Goal: Task Accomplishment & Management: Manage account settings

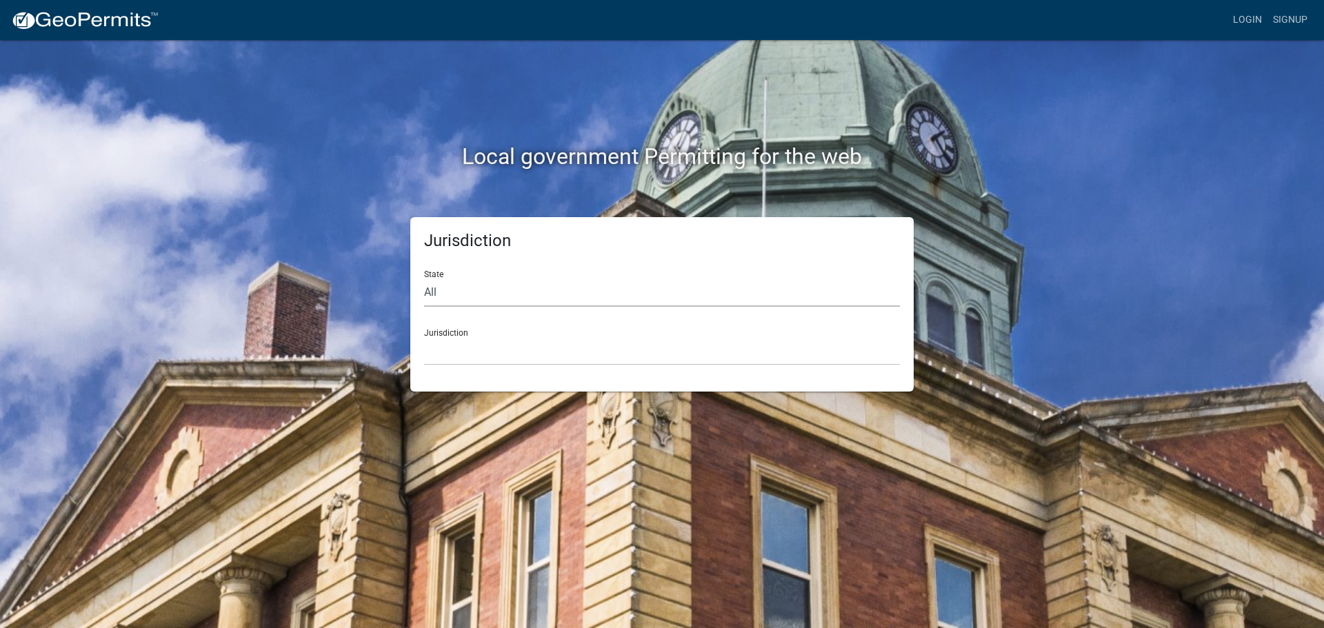
click at [428, 288] on select "All [US_STATE] [US_STATE] [US_STATE] [US_STATE] [US_STATE] [US_STATE] [US_STATE…" at bounding box center [662, 293] width 476 height 28
select select "[US_STATE]"
click at [424, 279] on select "All [US_STATE] [US_STATE] [US_STATE] [US_STATE] [US_STATE] [US_STATE] [US_STATE…" at bounding box center [662, 293] width 476 height 28
click at [430, 361] on select "[GEOGRAPHIC_DATA], [US_STATE][PERSON_NAME][GEOGRAPHIC_DATA], [US_STATE][PERSON_…" at bounding box center [662, 351] width 476 height 28
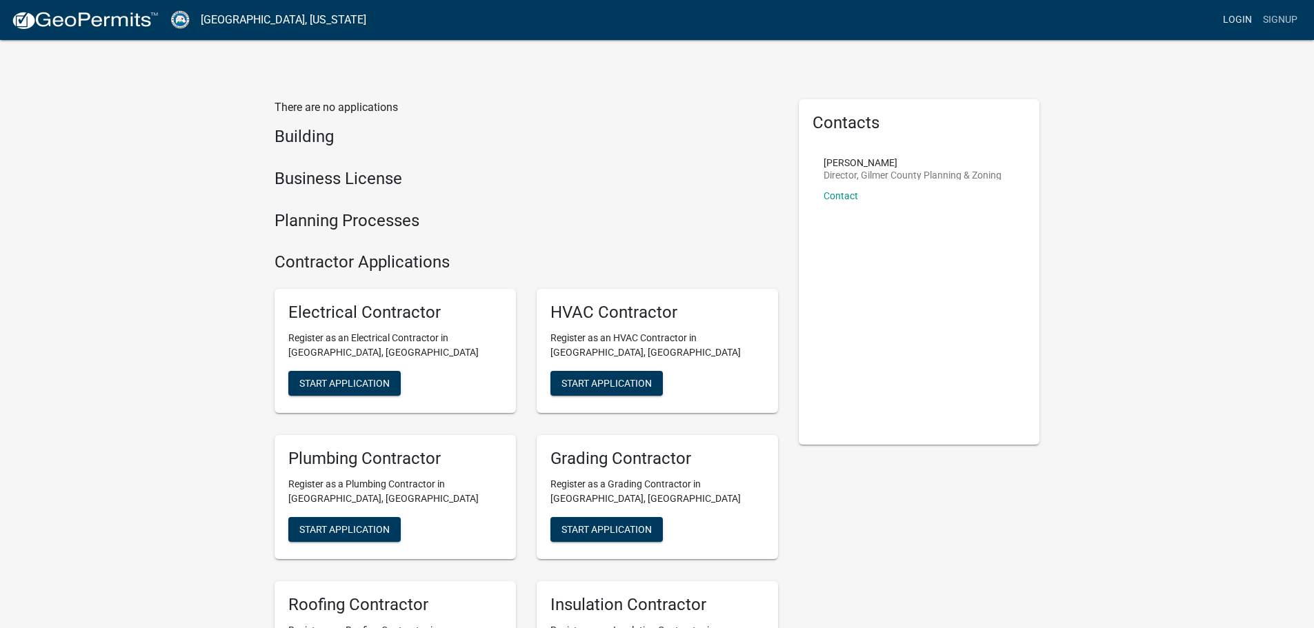
click at [1236, 19] on link "Login" at bounding box center [1237, 20] width 40 height 26
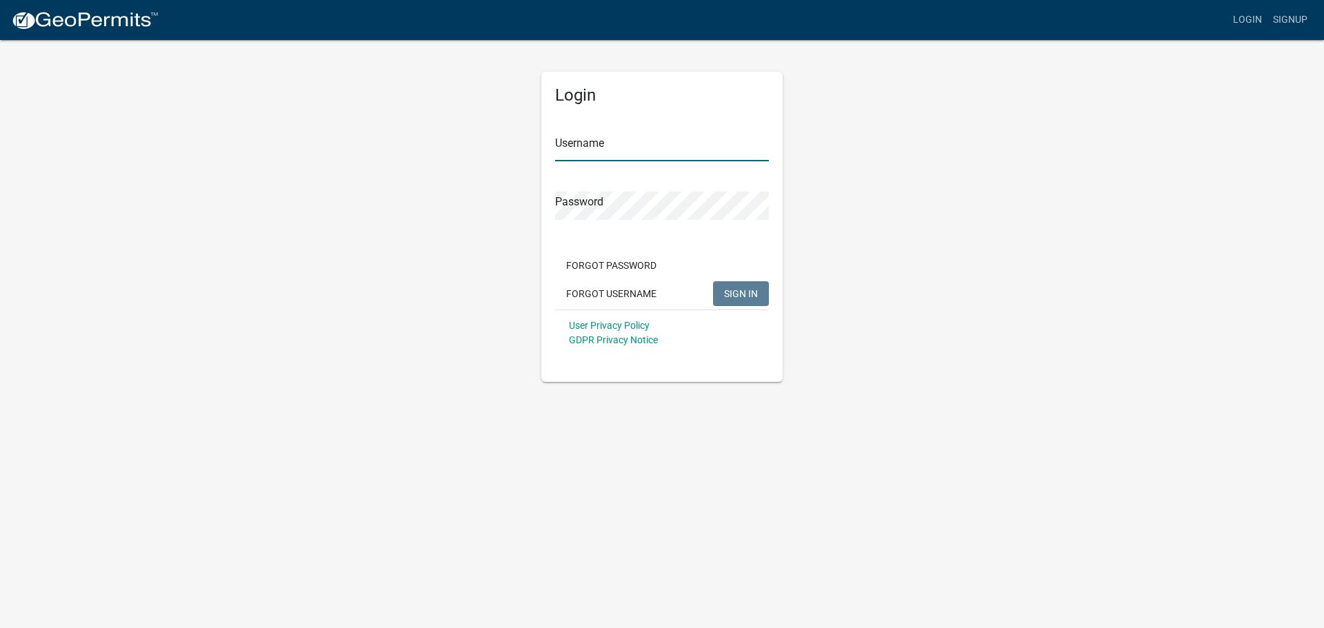
type input "dwright"
click at [737, 289] on span "SIGN IN" at bounding box center [741, 293] width 34 height 11
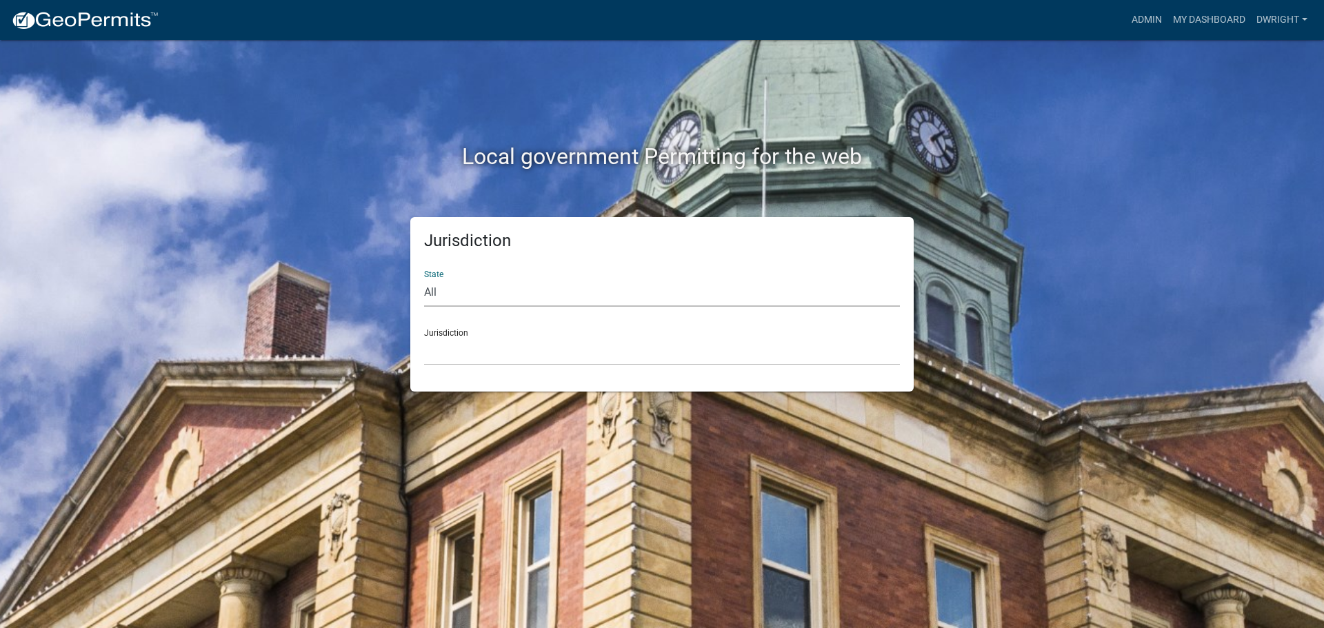
click at [430, 290] on select "All [US_STATE] [US_STATE] [US_STATE] [US_STATE] [US_STATE] [US_STATE] [US_STATE…" at bounding box center [662, 293] width 476 height 28
select select "[US_STATE]"
click at [424, 279] on select "All [US_STATE] [US_STATE] [US_STATE] [US_STATE] [US_STATE] [US_STATE] [US_STATE…" at bounding box center [662, 293] width 476 height 28
click at [440, 365] on select "[GEOGRAPHIC_DATA], [US_STATE][PERSON_NAME][GEOGRAPHIC_DATA], [US_STATE][PERSON_…" at bounding box center [662, 351] width 476 height 28
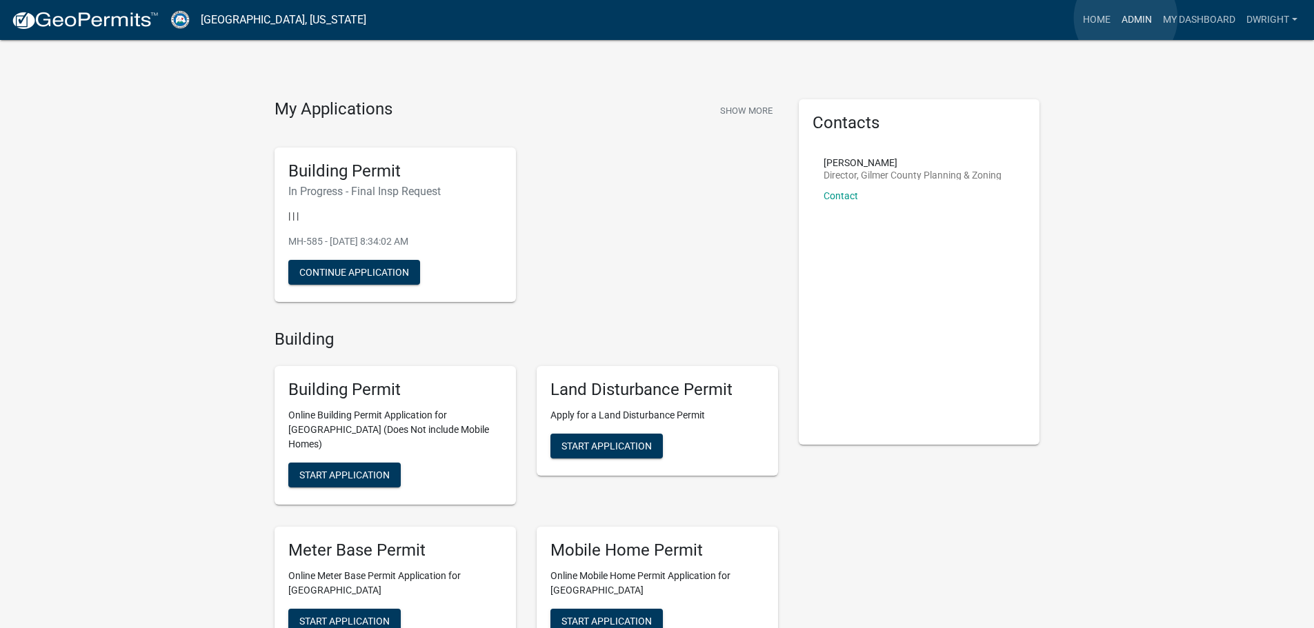
click at [1126, 18] on link "Admin" at bounding box center [1136, 20] width 41 height 26
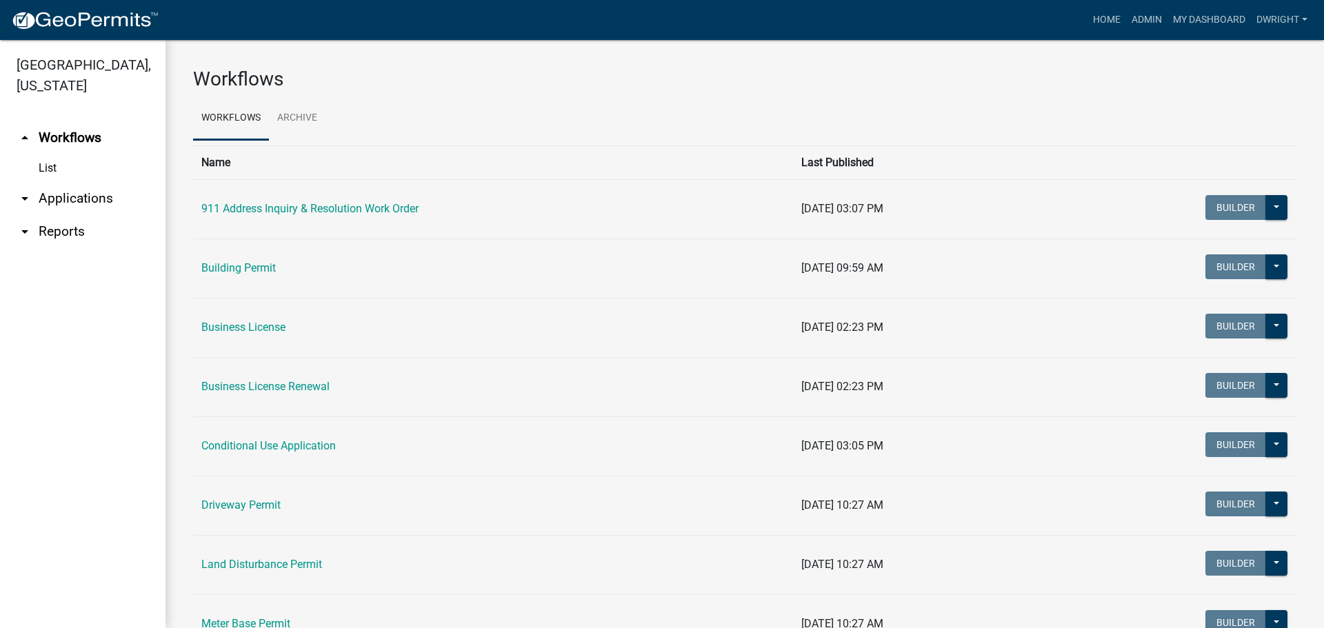
click at [79, 197] on link "arrow_drop_down Applications" at bounding box center [83, 198] width 166 height 33
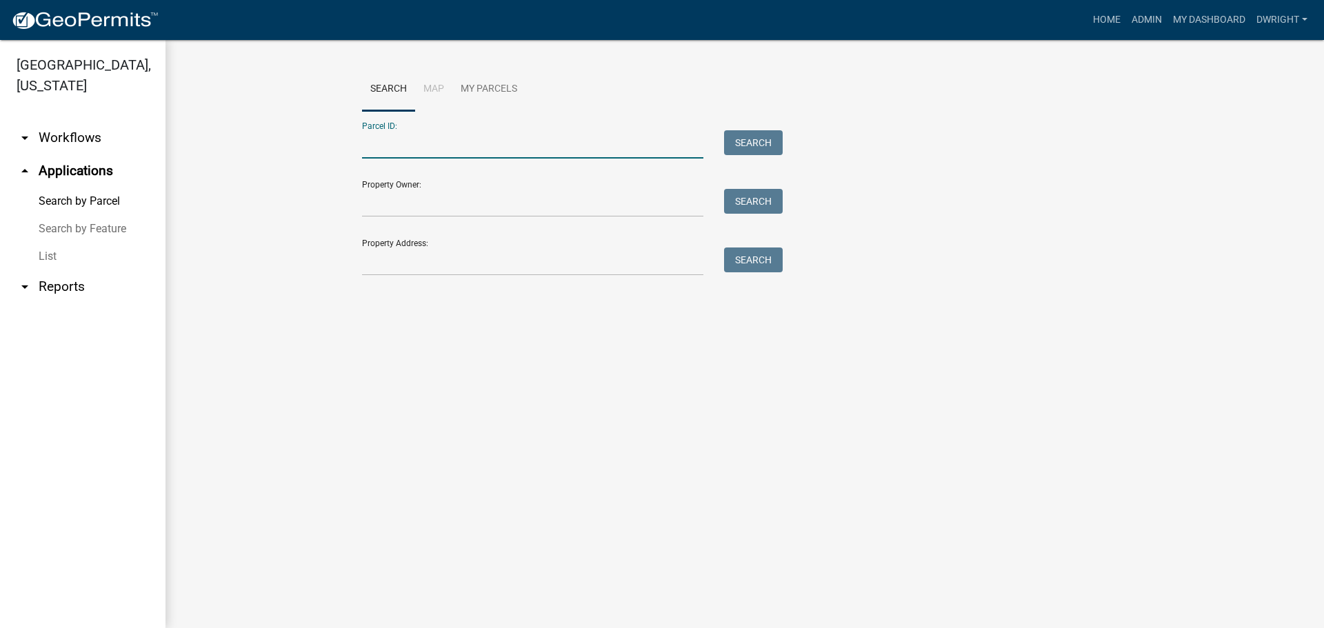
click at [421, 146] on input "Parcel ID:" at bounding box center [532, 144] width 341 height 28
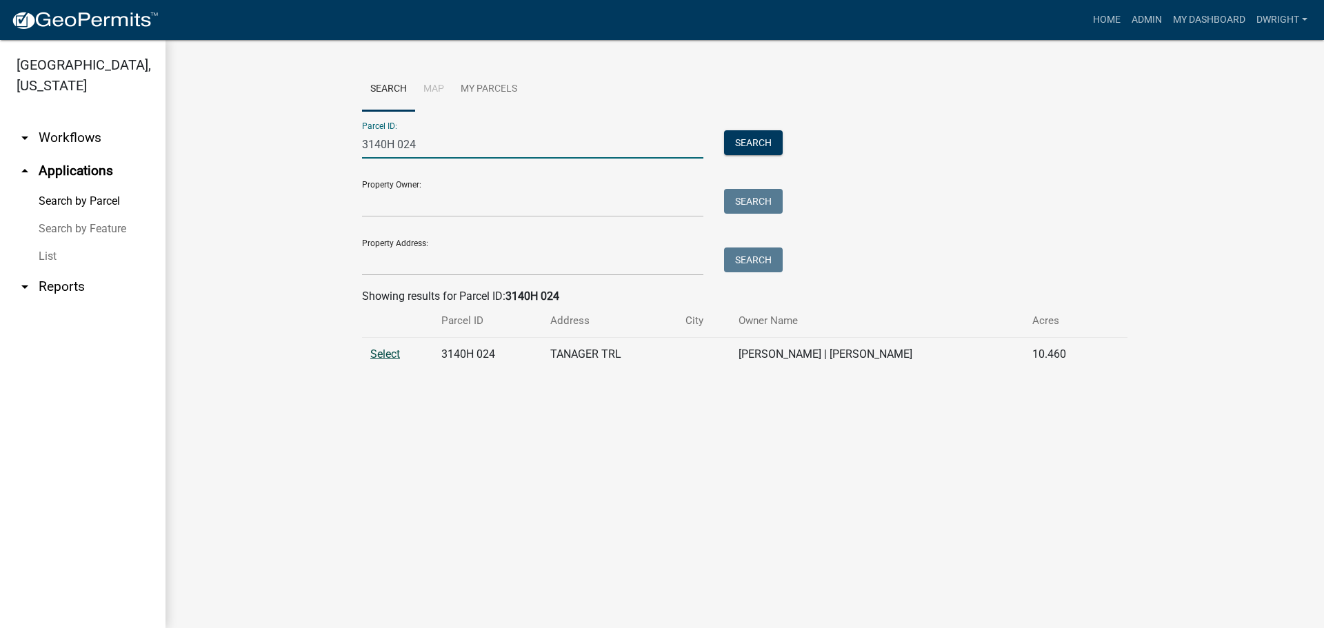
type input "3140H 024"
click at [376, 350] on span "Select" at bounding box center [385, 354] width 30 height 13
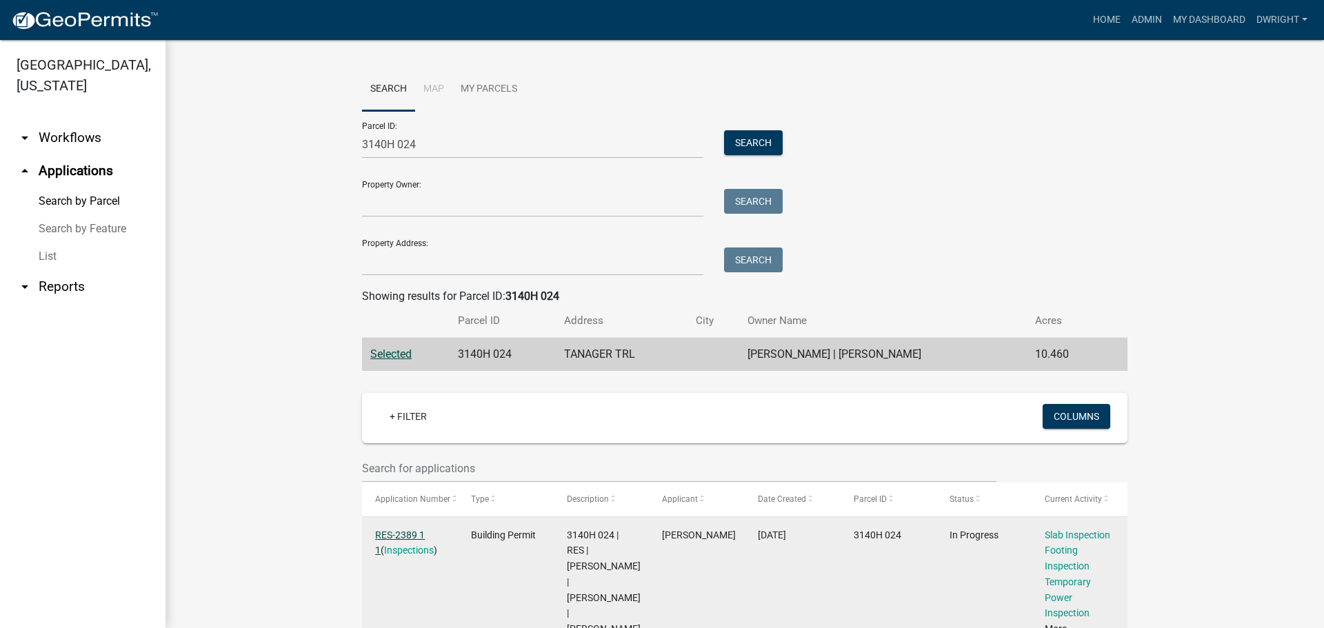
click at [403, 532] on link "RES-2389 1 1" at bounding box center [400, 543] width 50 height 27
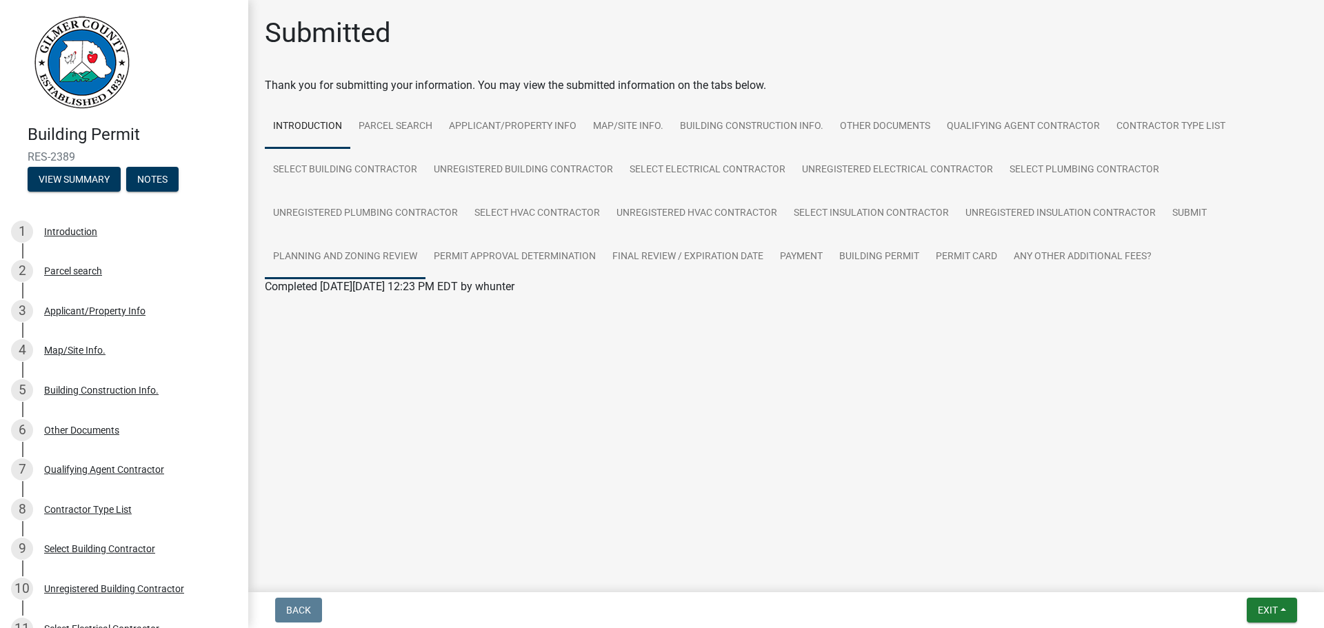
click at [393, 254] on link "Planning and Zoning Review" at bounding box center [345, 257] width 161 height 44
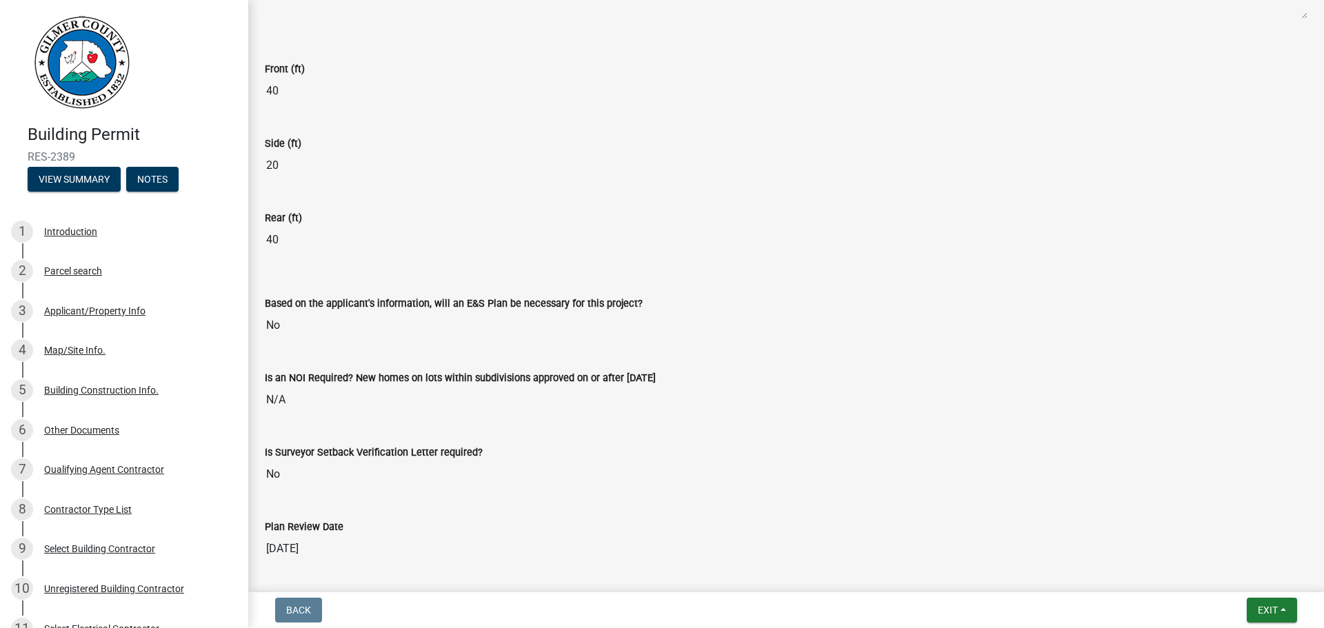
scroll to position [2935, 0]
